Goal: Information Seeking & Learning: Learn about a topic

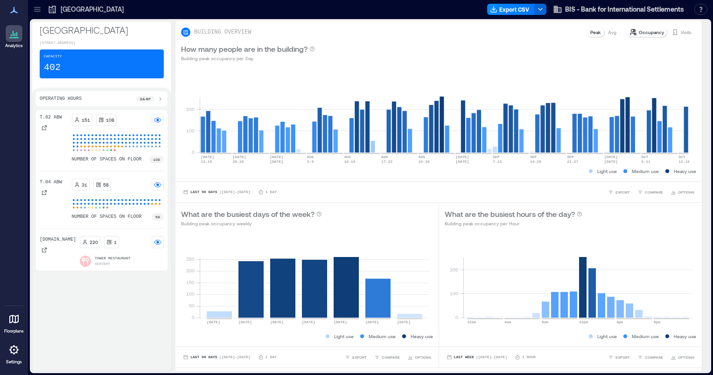
click at [91, 67] on div "Capacity 402" at bounding box center [102, 63] width 124 height 29
click at [11, 35] on icon at bounding box center [11, 36] width 1 height 2
click at [11, 11] on icon at bounding box center [13, 10] width 11 height 11
click at [35, 10] on icon at bounding box center [37, 9] width 9 height 9
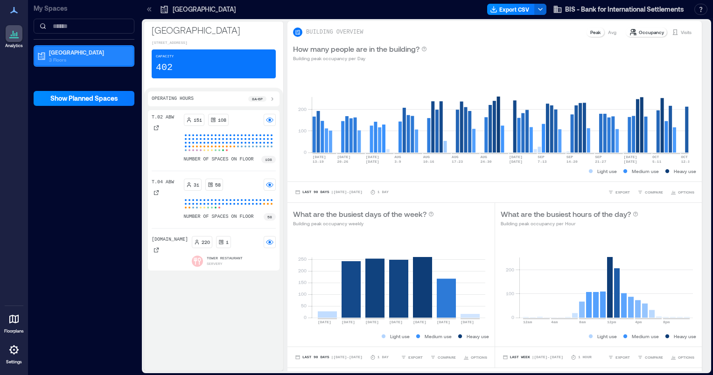
click at [73, 56] on p "3 Floors" at bounding box center [88, 59] width 78 height 7
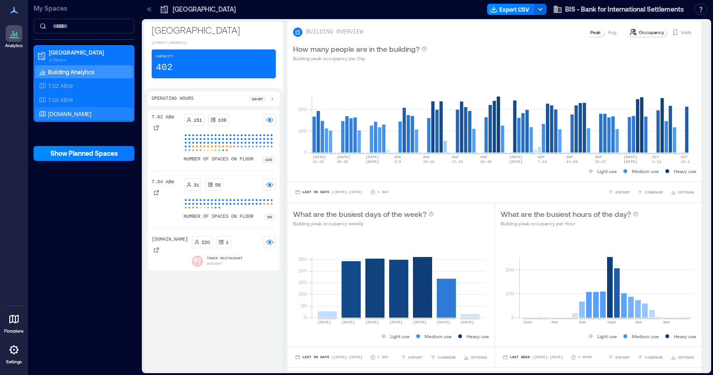
click at [47, 113] on div "[DOMAIN_NAME]" at bounding box center [82, 113] width 90 height 9
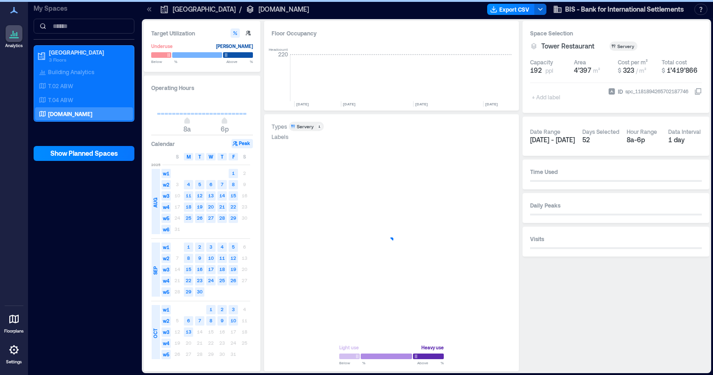
scroll to position [0, 1923]
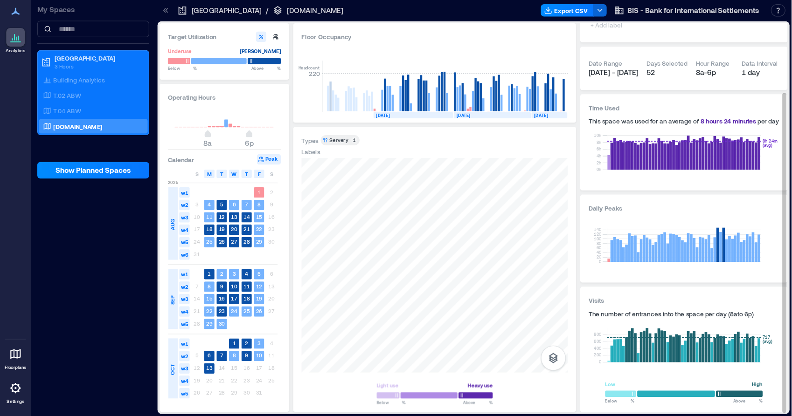
scroll to position [75, 0]
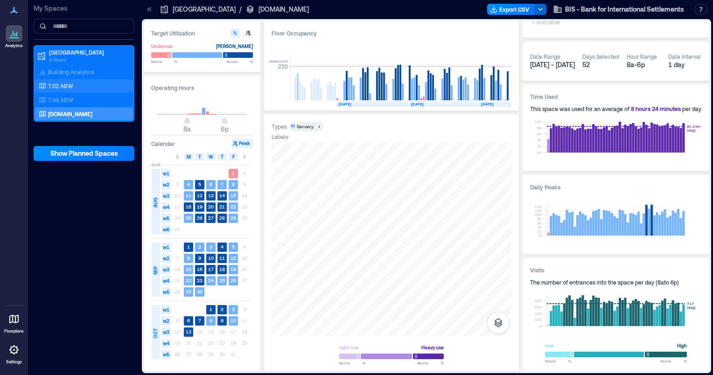
click at [74, 90] on div "T.02 ABW" at bounding box center [82, 85] width 90 height 9
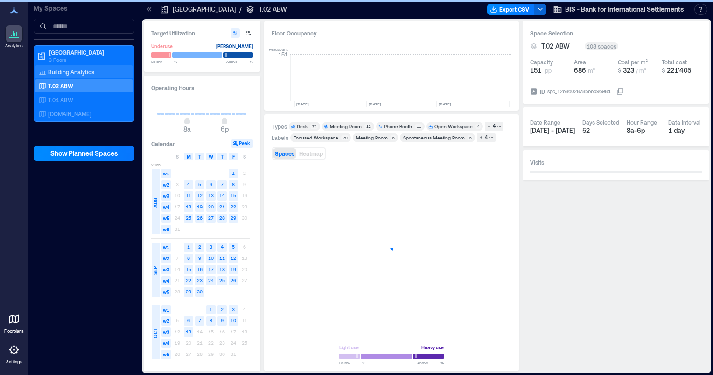
click at [80, 69] on p "Building Analytics" at bounding box center [71, 71] width 46 height 7
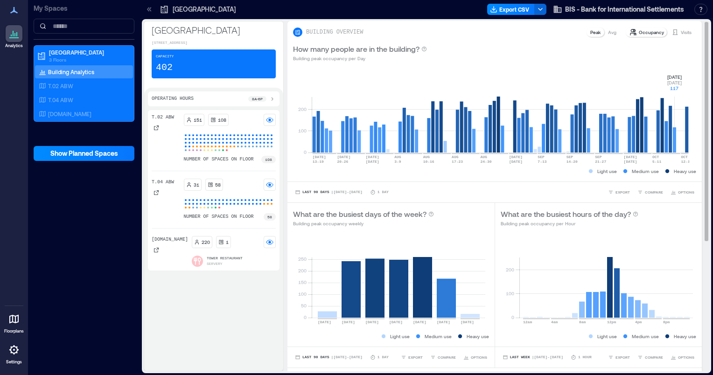
click at [686, 112] on rect at bounding box center [499, 112] width 377 height 79
click at [638, 29] on p "Occupancy" at bounding box center [650, 31] width 25 height 7
click at [638, 32] on p "Occupancy" at bounding box center [650, 31] width 25 height 7
click at [590, 34] on p "Peak" at bounding box center [595, 31] width 10 height 7
click at [590, 31] on p "Peak" at bounding box center [595, 31] width 10 height 7
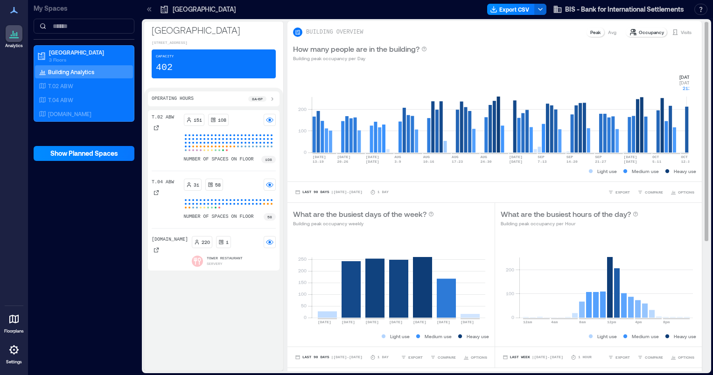
click at [590, 32] on p "Peak" at bounding box center [595, 31] width 10 height 7
click at [608, 32] on p "Avg" at bounding box center [612, 31] width 8 height 7
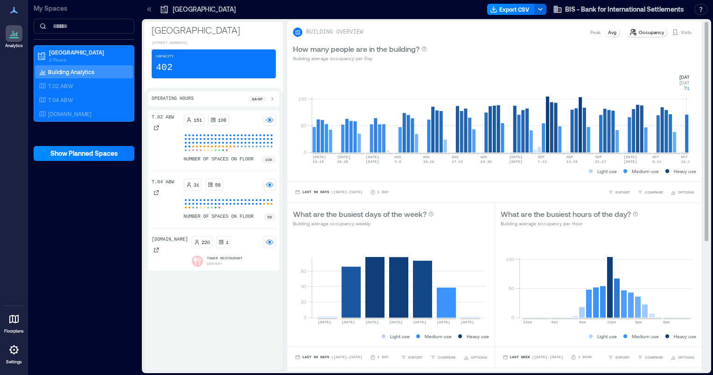
click at [590, 32] on p "Peak" at bounding box center [595, 31] width 10 height 7
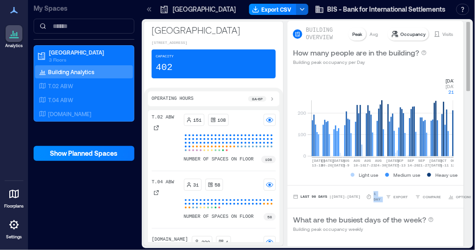
drag, startPoint x: 412, startPoint y: 190, endPoint x: 370, endPoint y: 187, distance: 42.5
click at [370, 187] on div "Last 90 Days | [DATE] - [DATE] 1 Day EXPORT COMPARE OPTIONS" at bounding box center [375, 196] width 176 height 23
drag, startPoint x: 370, startPoint y: 187, endPoint x: 448, endPoint y: 181, distance: 78.6
click at [448, 181] on div "0 100 200 [DATE]-[DATE] [DATE] [DATE]-[DATE] AUG [DATE] 3-[DATE] [DATE]-[DATE] …" at bounding box center [375, 128] width 176 height 114
